Goal: Find specific page/section: Find specific page/section

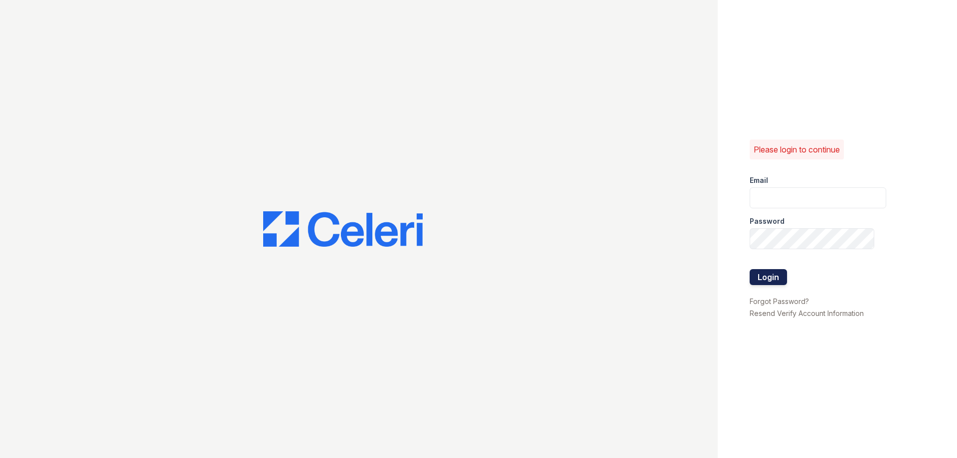
type input "[EMAIL_ADDRESS][DOMAIN_NAME]"
click at [773, 271] on button "Login" at bounding box center [768, 277] width 37 height 16
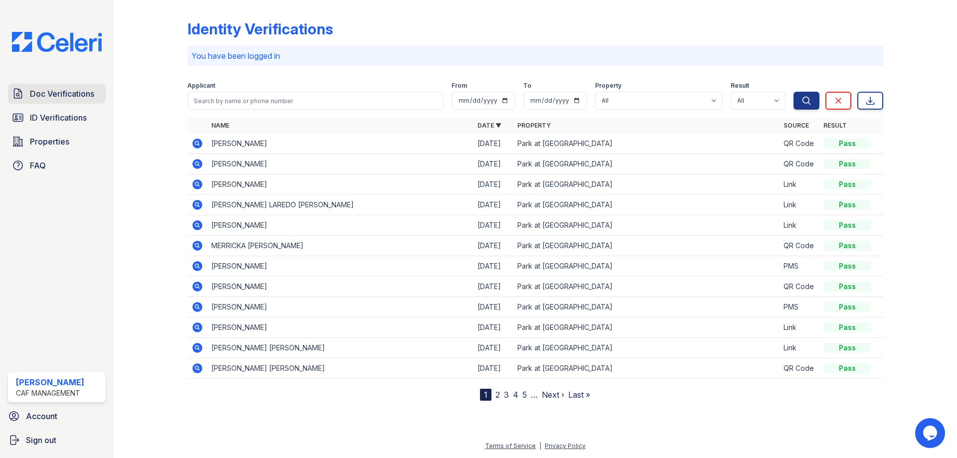
click at [89, 98] on span "Doc Verifications" at bounding box center [62, 94] width 64 height 12
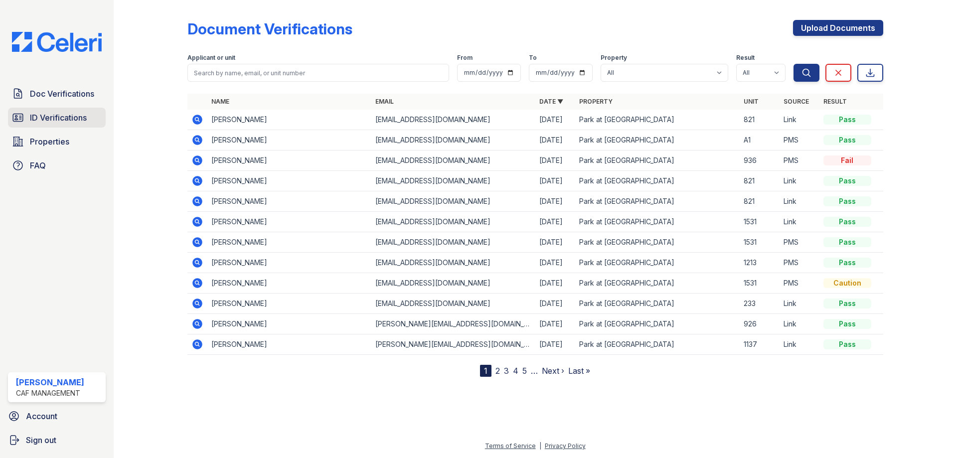
click at [69, 110] on link "ID Verifications" at bounding box center [57, 118] width 98 height 20
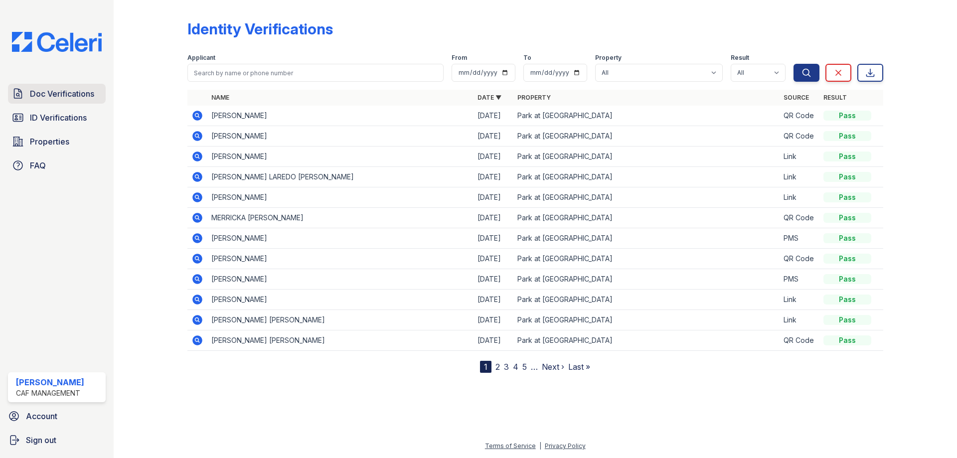
click at [85, 92] on span "Doc Verifications" at bounding box center [62, 94] width 64 height 12
